Goal: Task Accomplishment & Management: Use online tool/utility

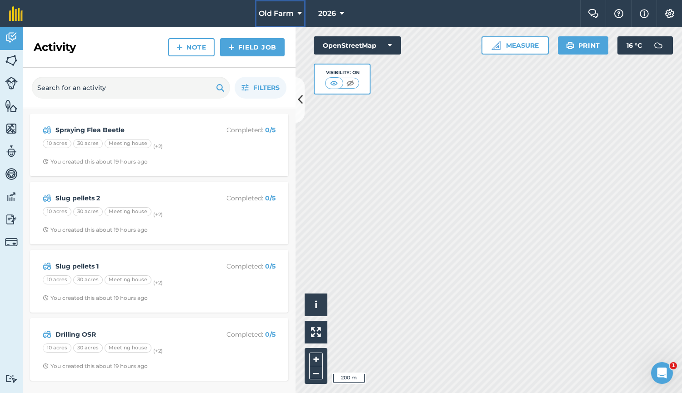
click at [279, 14] on span "Old Farm" at bounding box center [276, 13] width 35 height 11
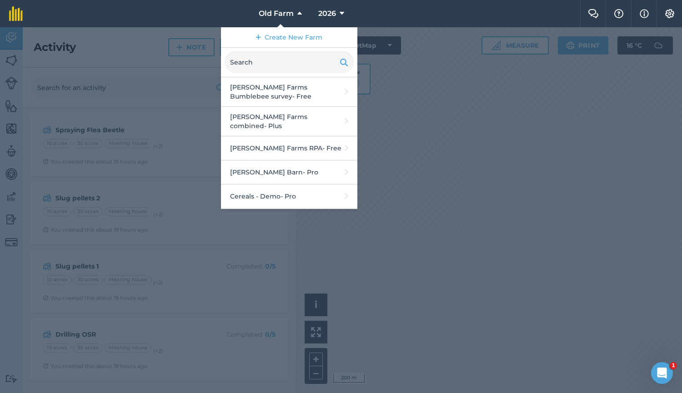
click at [158, 178] on div at bounding box center [341, 210] width 682 height 366
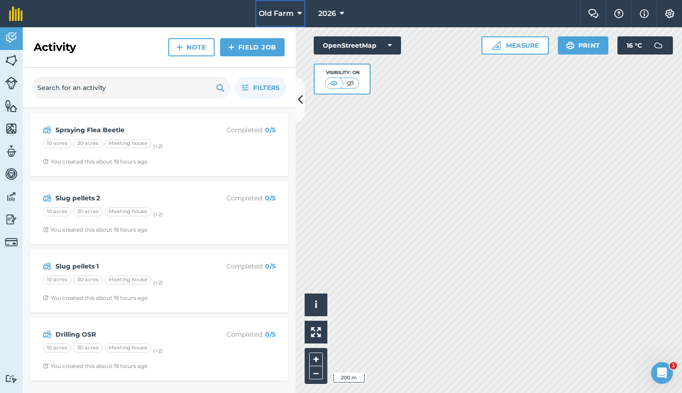
click at [283, 11] on span "Old Farm" at bounding box center [276, 13] width 35 height 11
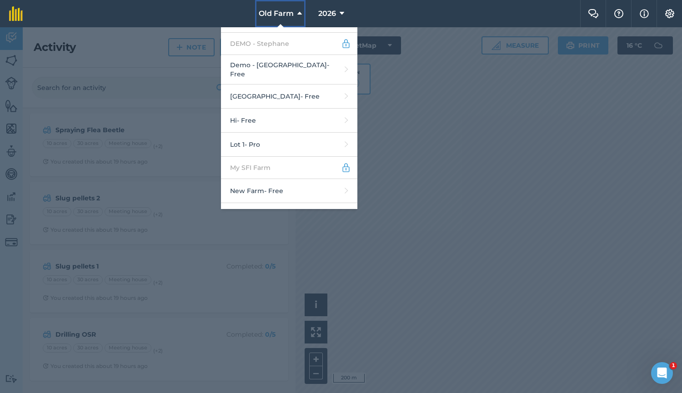
scroll to position [245, 0]
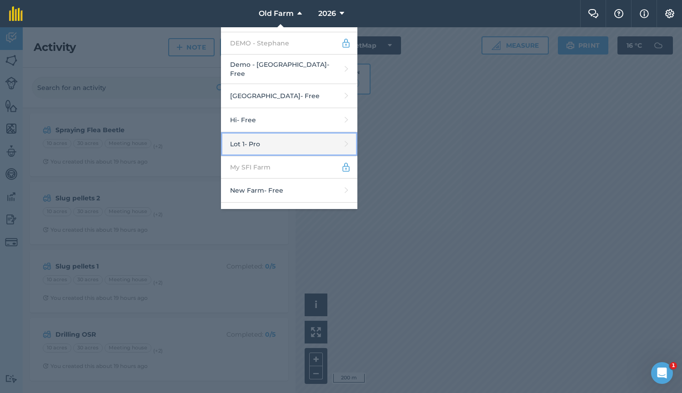
click at [297, 134] on link "Lot 1 - Pro" at bounding box center [289, 144] width 136 height 24
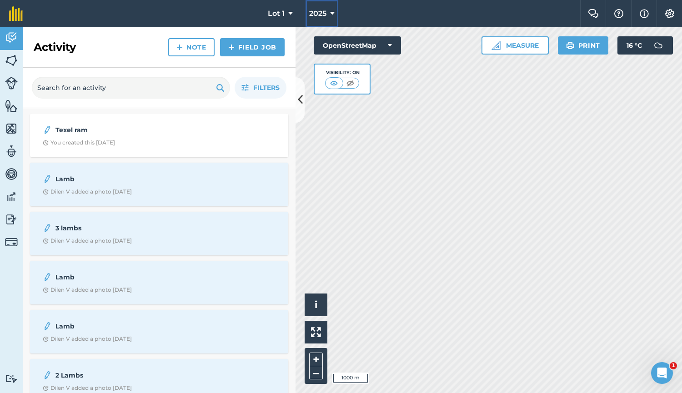
click at [327, 16] on button "2025" at bounding box center [321, 13] width 33 height 27
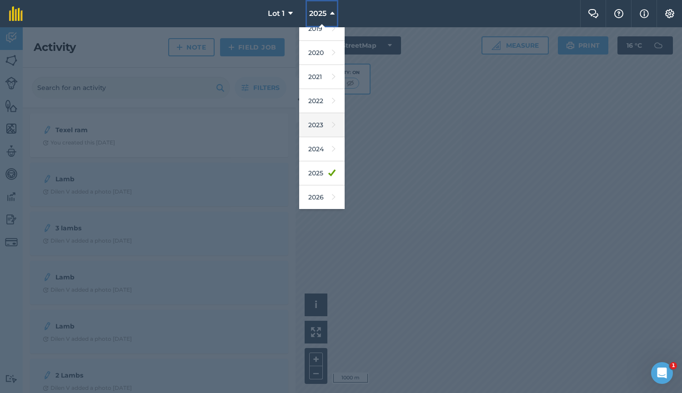
scroll to position [60, 0]
click at [319, 192] on link "2026" at bounding box center [321, 196] width 45 height 24
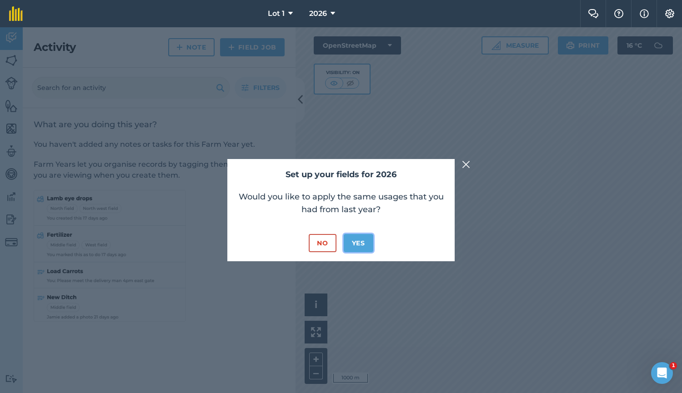
click at [354, 241] on button "Yes" at bounding box center [358, 243] width 30 height 18
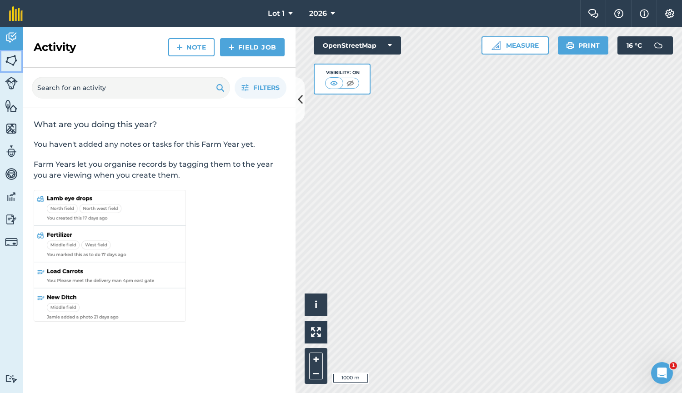
click at [9, 62] on img at bounding box center [11, 61] width 13 height 14
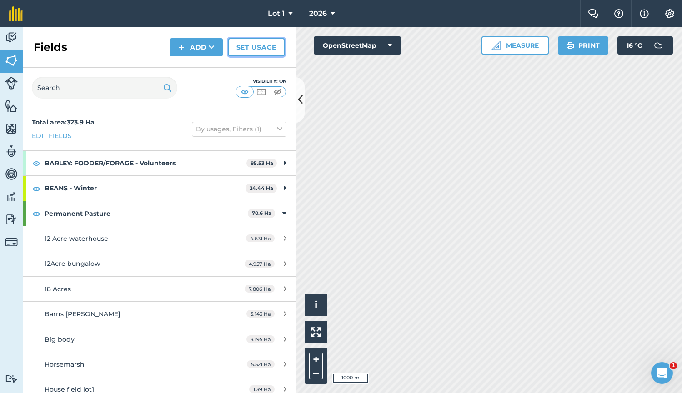
click at [237, 42] on link "Set usage" at bounding box center [256, 47] width 56 height 18
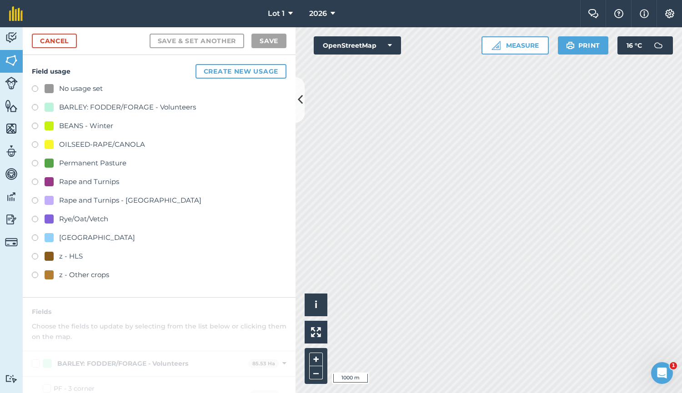
click at [92, 144] on div "OILSEED-RAPE/CANOLA" at bounding box center [102, 144] width 86 height 11
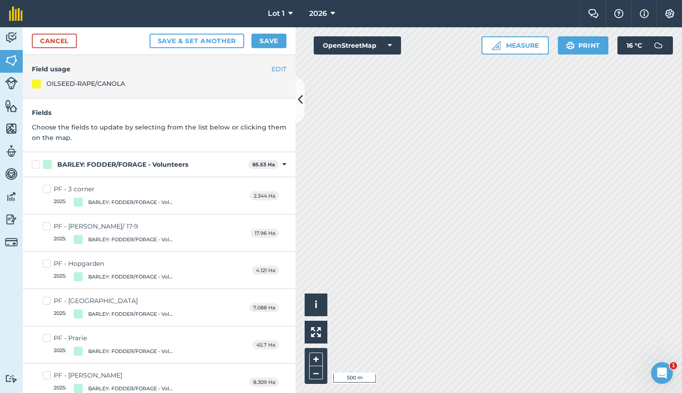
checkbox input "true"
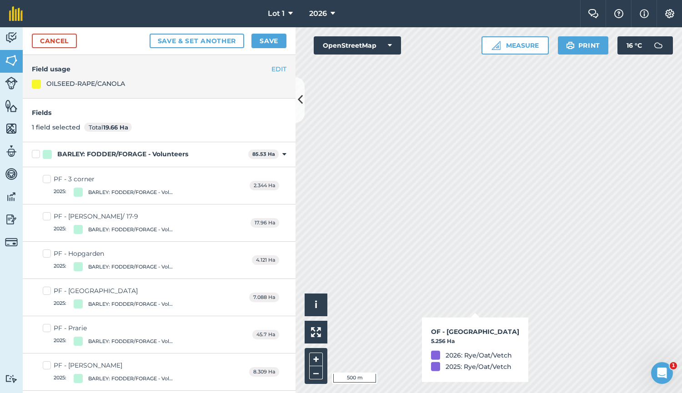
checkbox input "true"
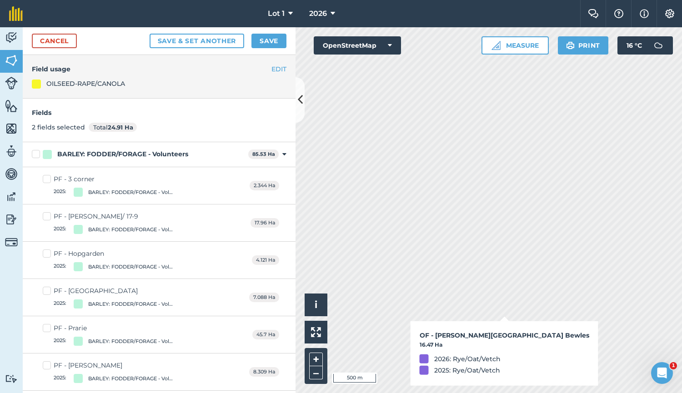
checkbox input "true"
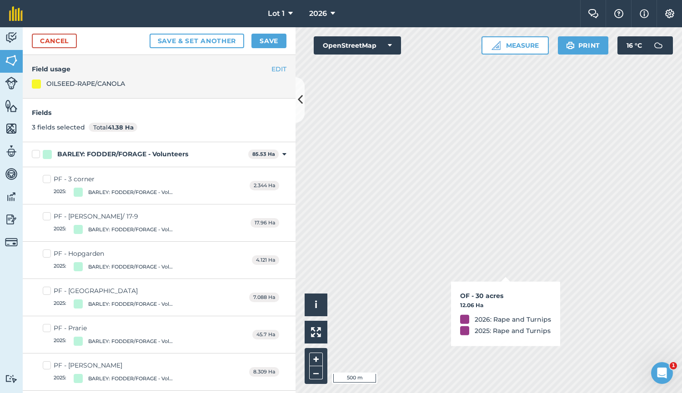
checkbox input "true"
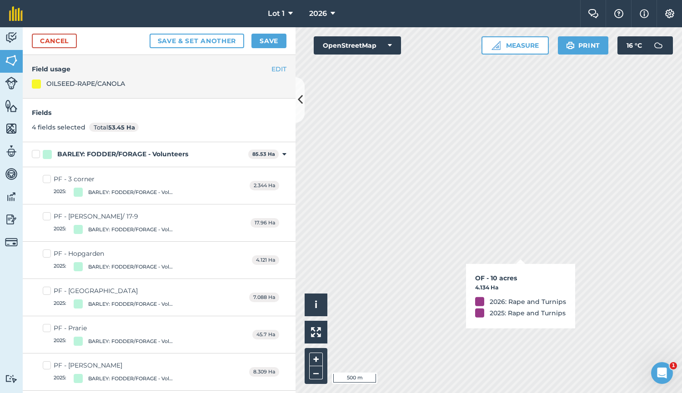
checkbox input "true"
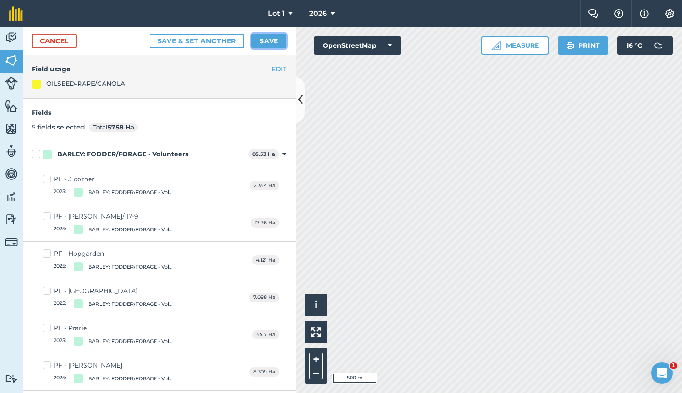
click at [264, 47] on button "Save" at bounding box center [268, 41] width 35 height 15
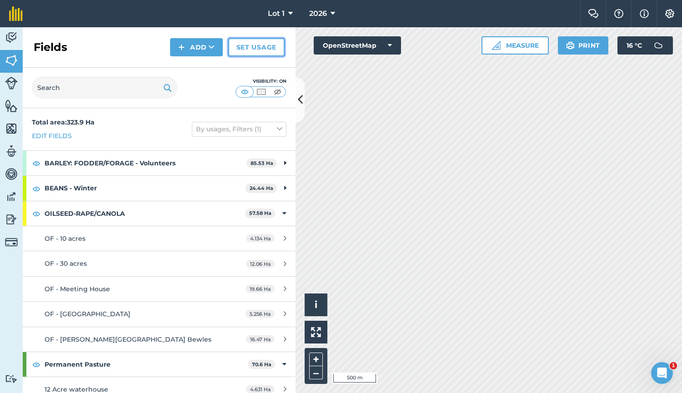
click at [254, 51] on link "Set usage" at bounding box center [256, 47] width 56 height 18
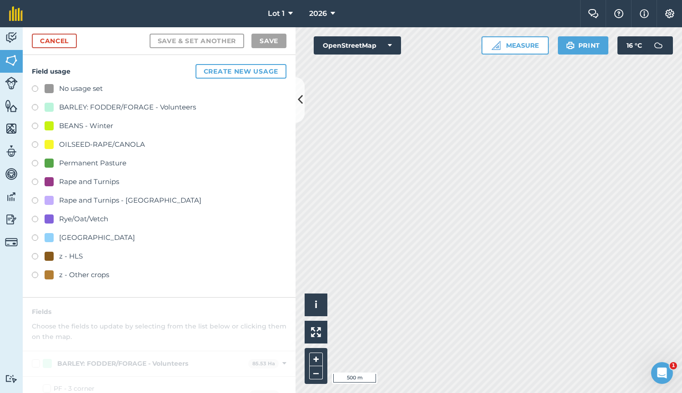
click at [69, 159] on div "Permanent Pasture" at bounding box center [92, 163] width 67 height 11
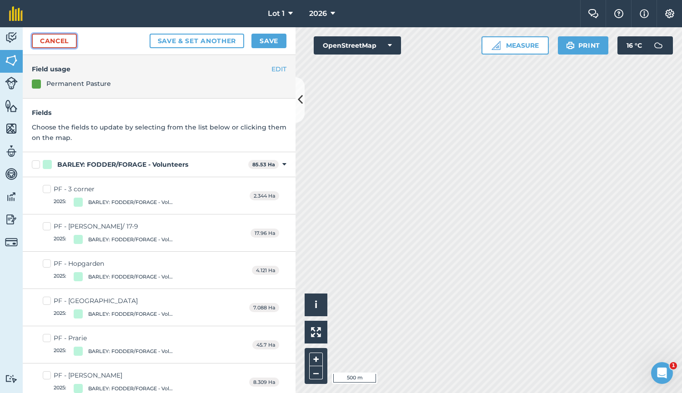
click at [57, 42] on link "Cancel" at bounding box center [54, 41] width 45 height 15
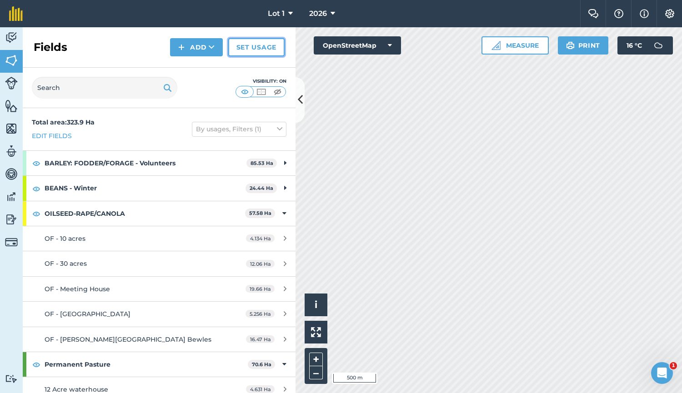
click at [249, 46] on link "Set usage" at bounding box center [256, 47] width 56 height 18
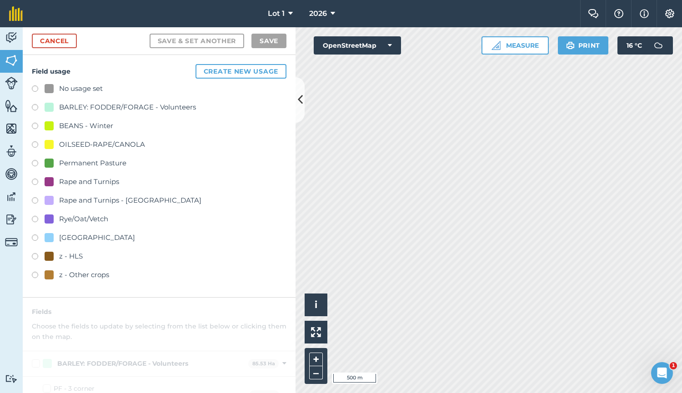
click at [69, 256] on div "z - HLS" at bounding box center [71, 256] width 24 height 11
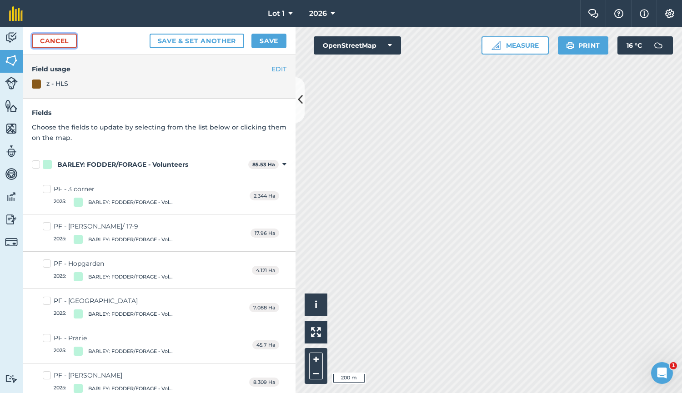
click at [62, 45] on link "Cancel" at bounding box center [54, 41] width 45 height 15
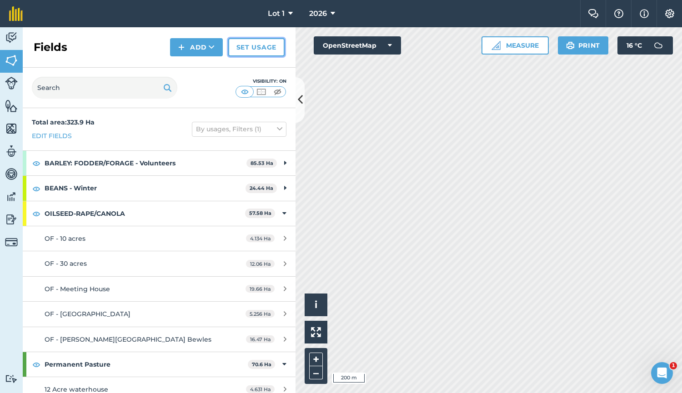
click at [237, 51] on link "Set usage" at bounding box center [256, 47] width 56 height 18
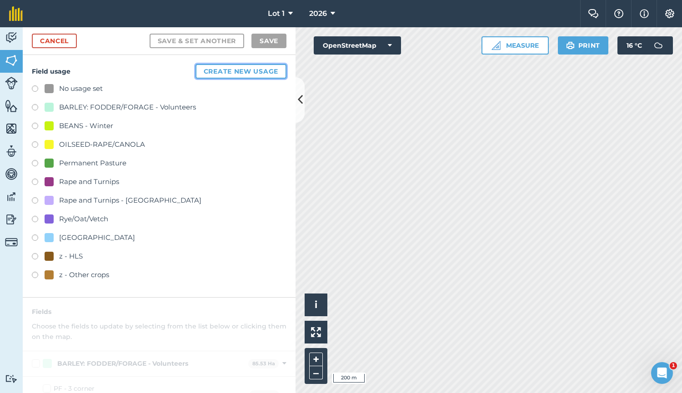
click at [240, 70] on button "Create new usage" at bounding box center [240, 71] width 91 height 15
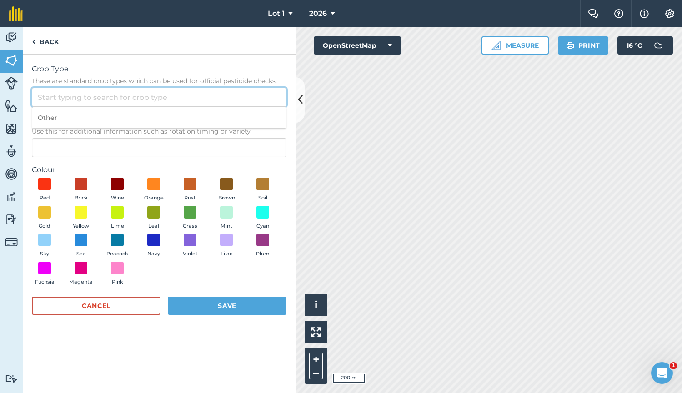
click at [164, 101] on input "Crop Type These are standard crop types which can be used for official pesticid…" at bounding box center [159, 97] width 254 height 19
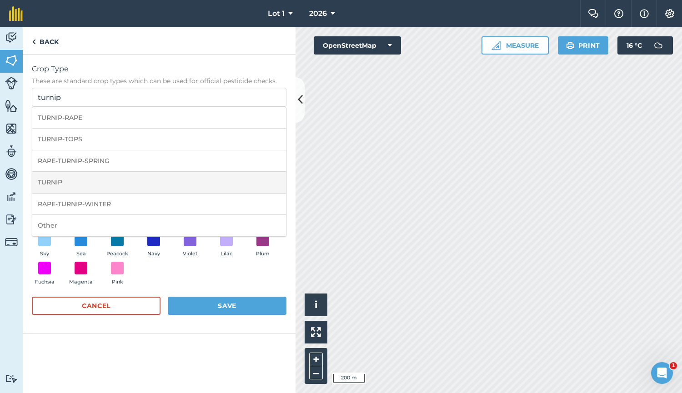
click at [121, 176] on li "TURNIP" at bounding box center [159, 182] width 254 height 21
type input "TURNIP"
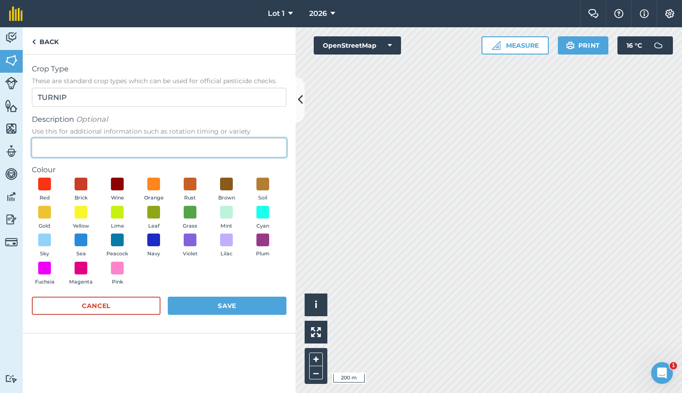
click at [117, 152] on input "Description Optional Use this for additional information such as rotation timin…" at bounding box center [159, 147] width 254 height 19
type input "Stubble turnips"
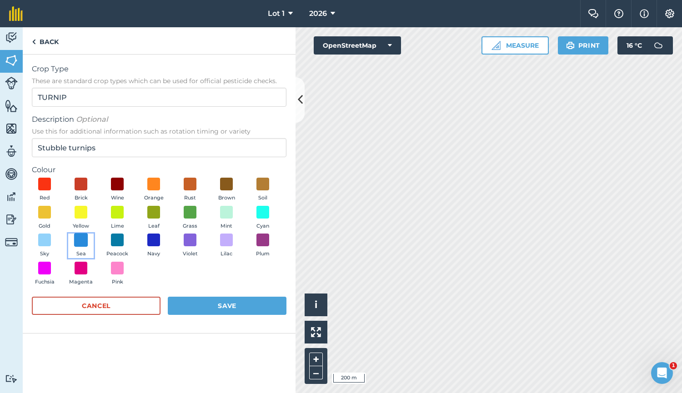
click at [84, 242] on span at bounding box center [81, 240] width 14 height 14
click at [194, 304] on button "Save" at bounding box center [227, 306] width 119 height 18
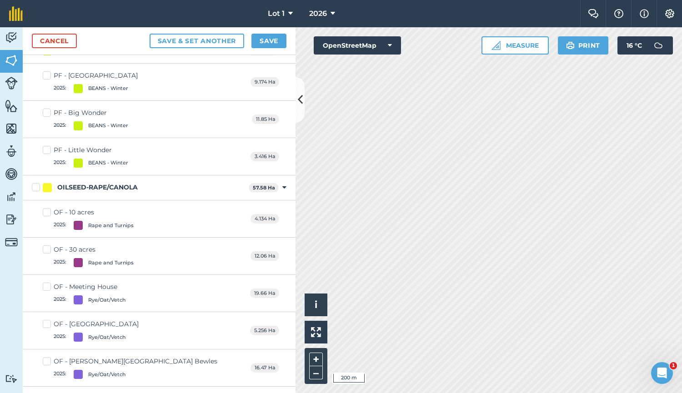
scroll to position [426, 0]
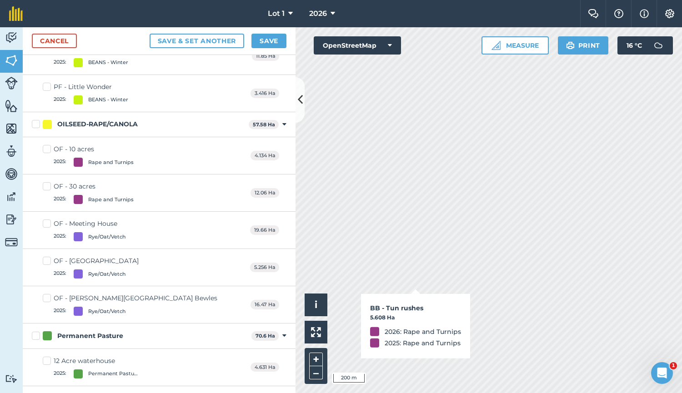
checkbox input "true"
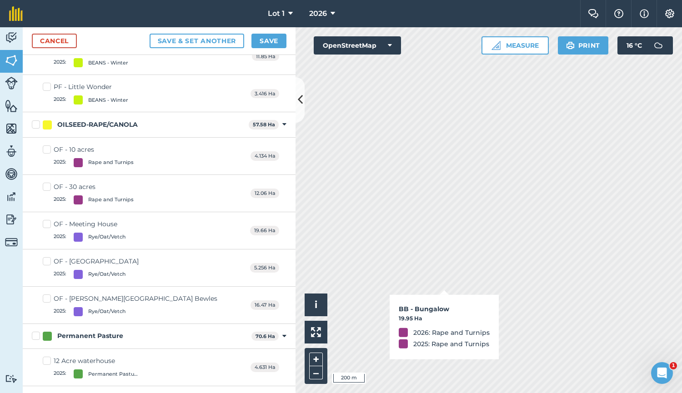
checkbox input "true"
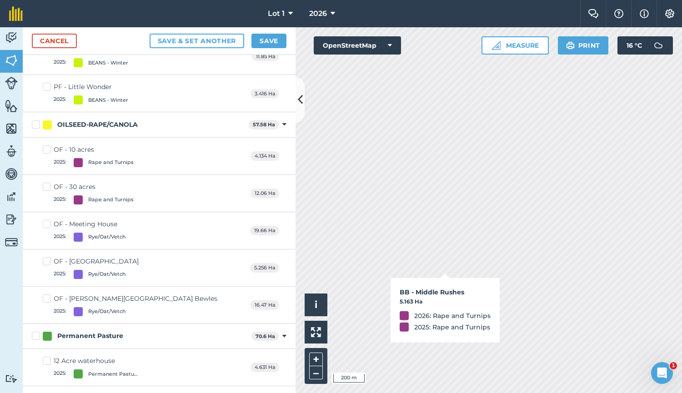
checkbox input "true"
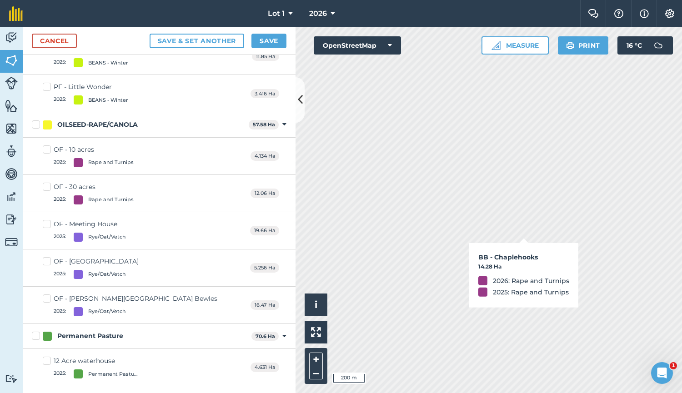
checkbox input "true"
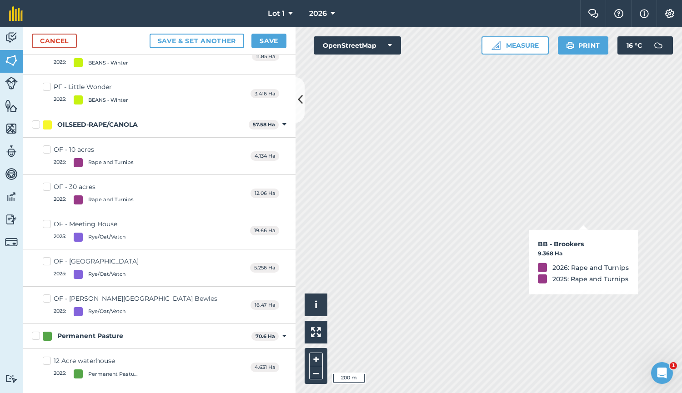
checkbox input "true"
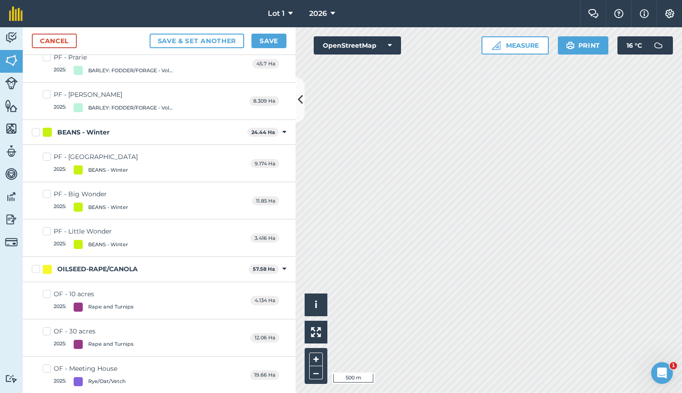
scroll to position [270, 0]
click at [68, 240] on label "PF - Little Wonder 2025 : BEANS - Winter" at bounding box center [85, 239] width 85 height 22
click at [49, 234] on input "PF - Little Wonder 2025 : BEANS - Winter" at bounding box center [46, 231] width 6 height 6
checkbox input "true"
click at [76, 203] on label "PF - Big Wonder 2025 : BEANS - Winter" at bounding box center [85, 201] width 85 height 22
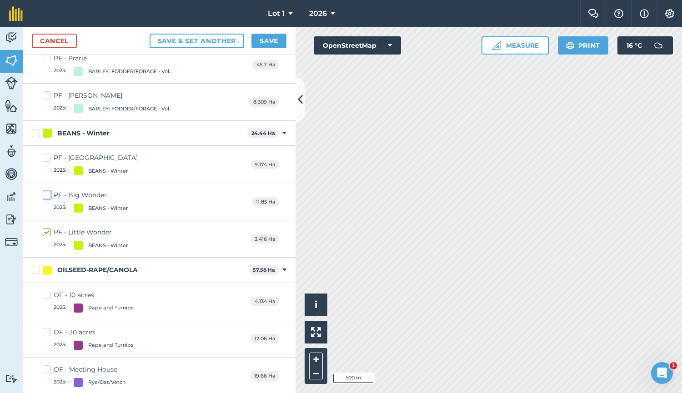
click at [49, 196] on input "PF - Big Wonder 2025 : BEANS - Winter" at bounding box center [46, 193] width 6 height 6
checkbox input "true"
click at [86, 157] on div "PF - [GEOGRAPHIC_DATA]" at bounding box center [96, 158] width 84 height 10
click at [49, 157] on input "PF - [GEOGRAPHIC_DATA] 2025 : BEANS - Winter" at bounding box center [46, 156] width 6 height 6
checkbox input "true"
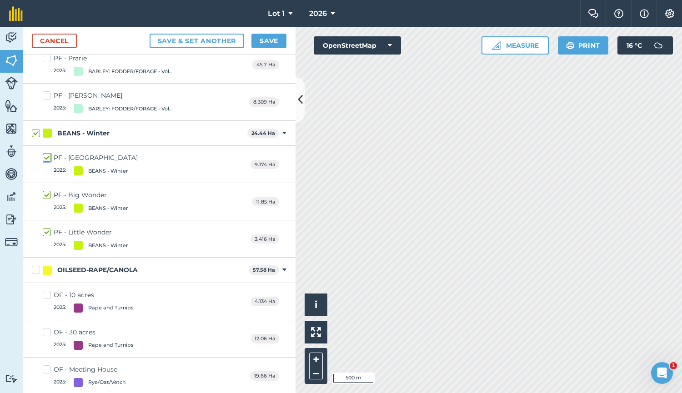
checkbox input "true"
click at [264, 40] on button "Save" at bounding box center [268, 41] width 35 height 15
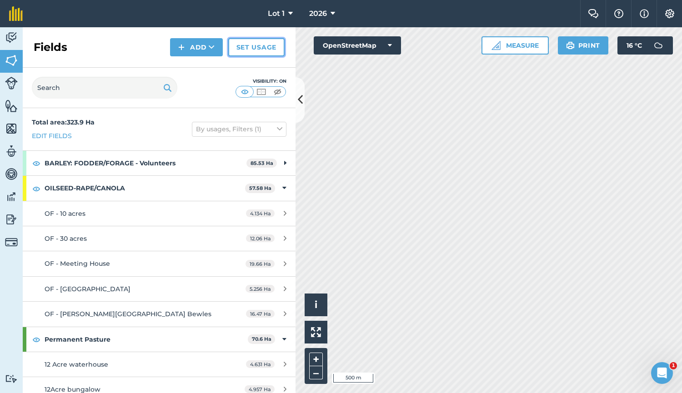
click at [256, 49] on link "Set usage" at bounding box center [256, 47] width 56 height 18
